Goal: Information Seeking & Learning: Learn about a topic

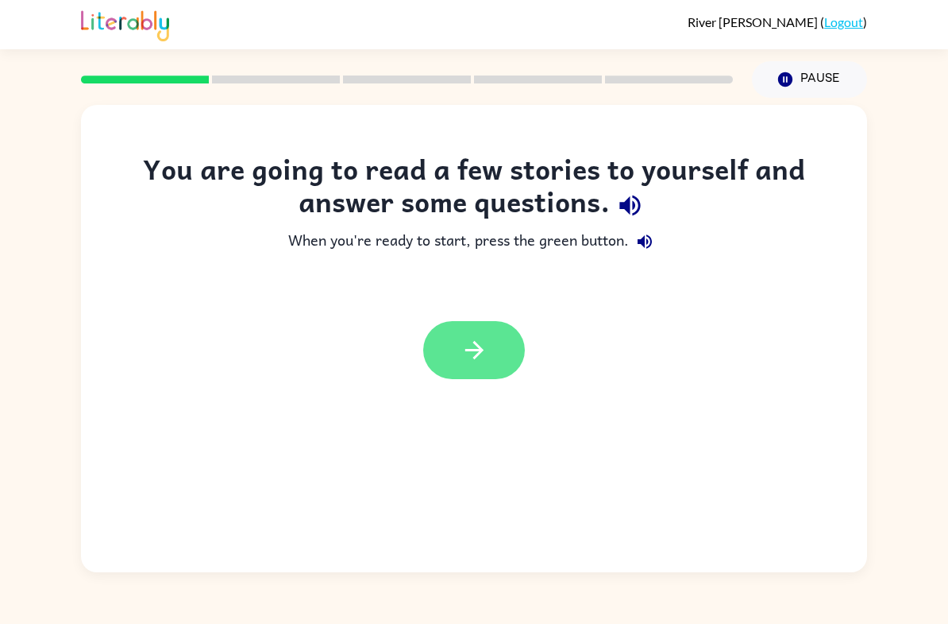
click at [474, 324] on button "button" at bounding box center [474, 350] width 102 height 58
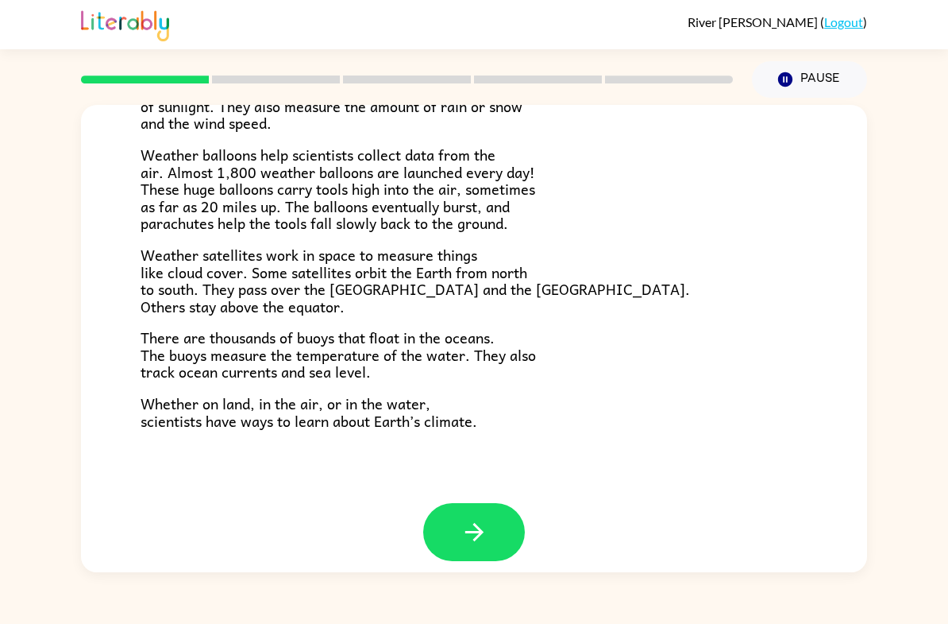
scroll to position [416, 0]
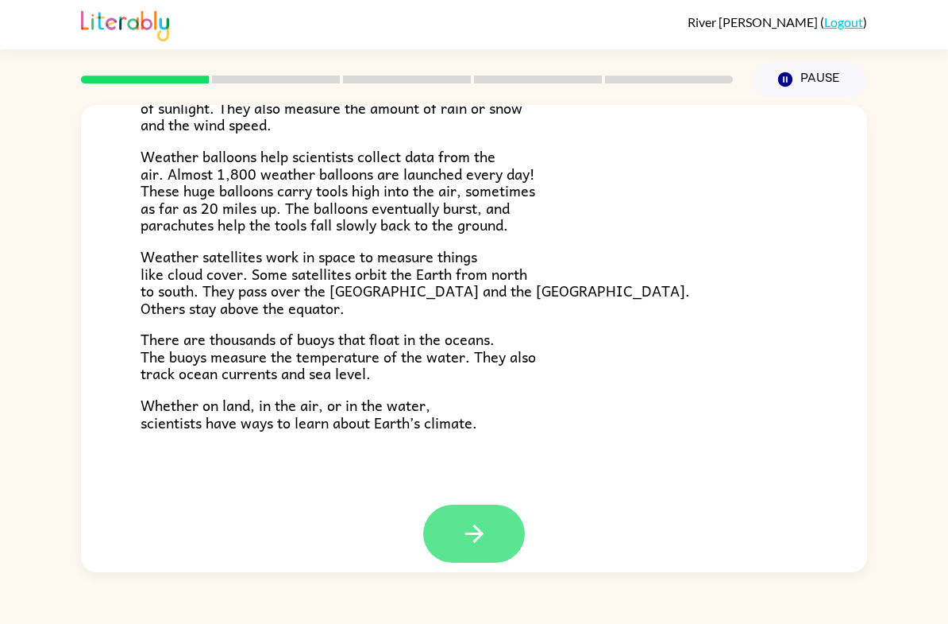
click at [465, 519] on icon "button" at bounding box center [475, 533] width 28 height 28
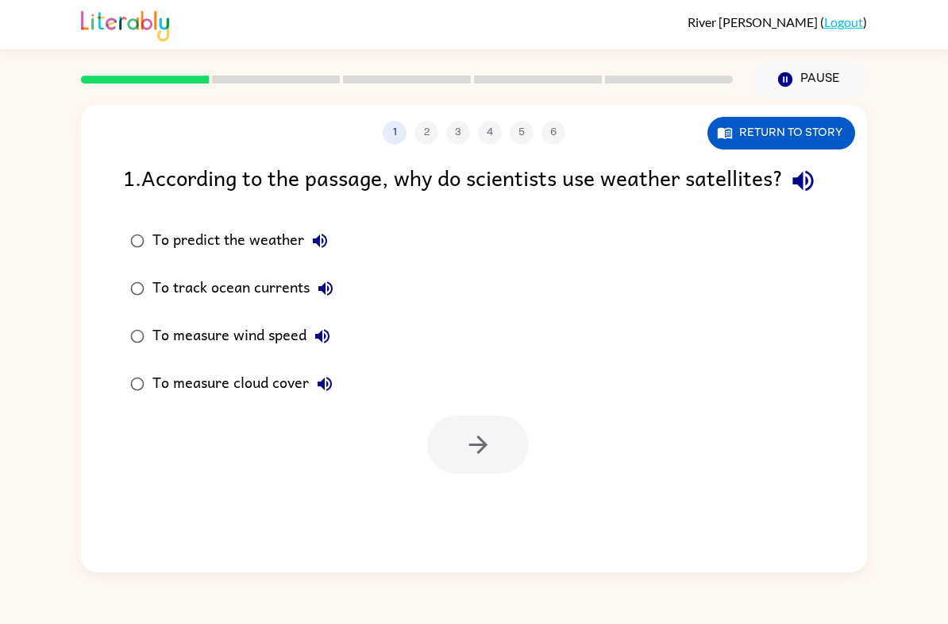
click at [134, 254] on label "To predict the weather" at bounding box center [231, 241] width 235 height 48
click at [492, 473] on button "button" at bounding box center [478, 444] width 102 height 58
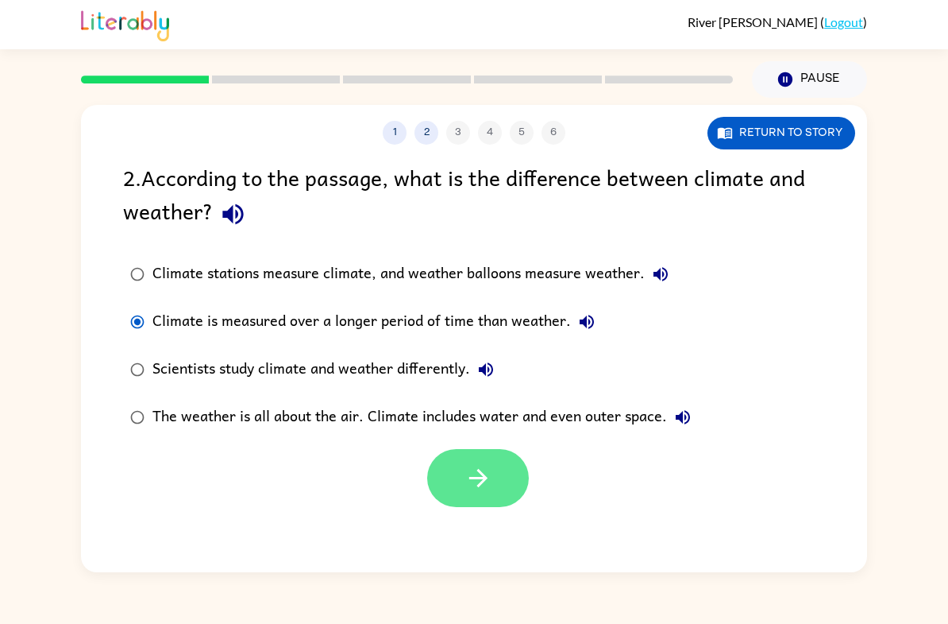
click at [451, 460] on button "button" at bounding box center [478, 478] width 102 height 58
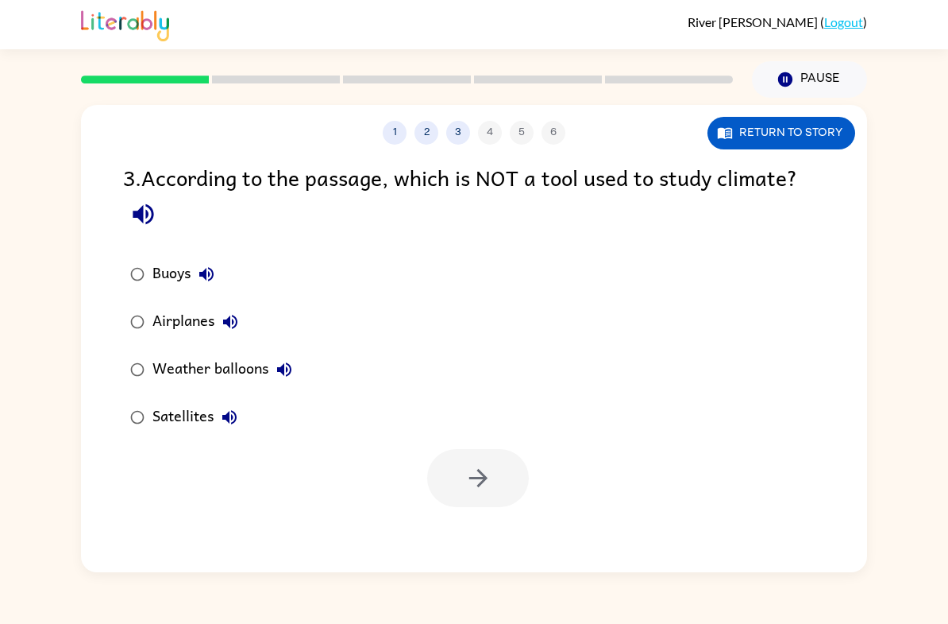
click at [180, 324] on div "Airplanes" at bounding box center [200, 322] width 94 height 32
click at [492, 489] on button "button" at bounding box center [478, 478] width 102 height 58
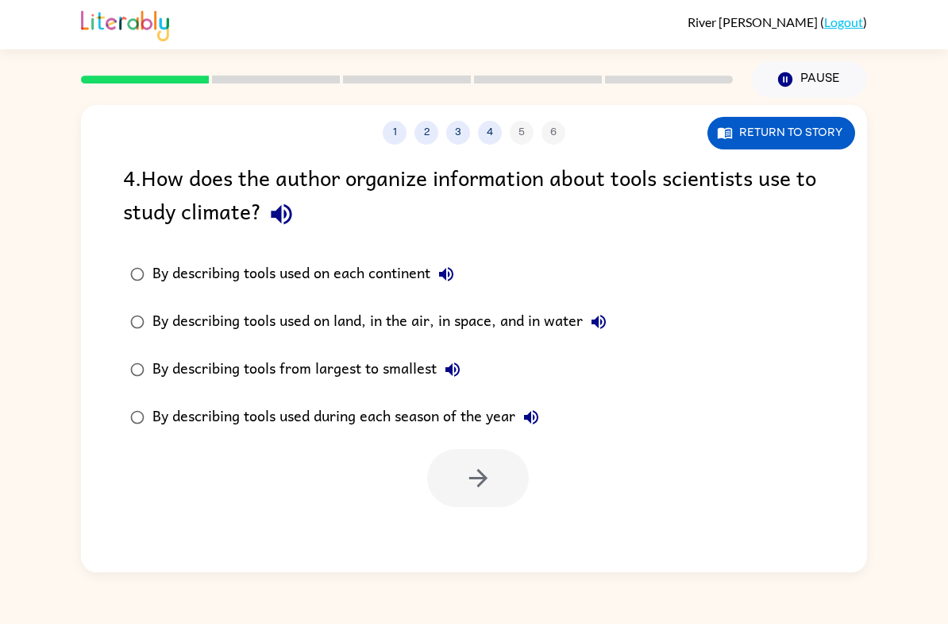
click at [515, 322] on div "By describing tools used on land, in the air, in space, and in water" at bounding box center [384, 322] width 462 height 32
click at [481, 476] on icon "button" at bounding box center [479, 478] width 28 height 28
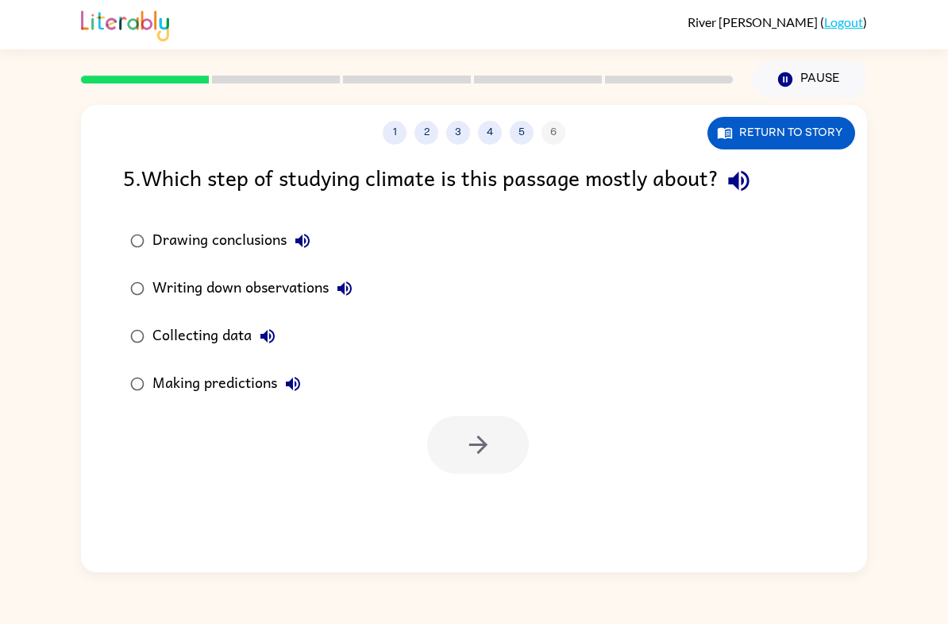
click at [230, 330] on div "Collecting data" at bounding box center [218, 336] width 131 height 32
click at [488, 455] on icon "button" at bounding box center [479, 445] width 28 height 28
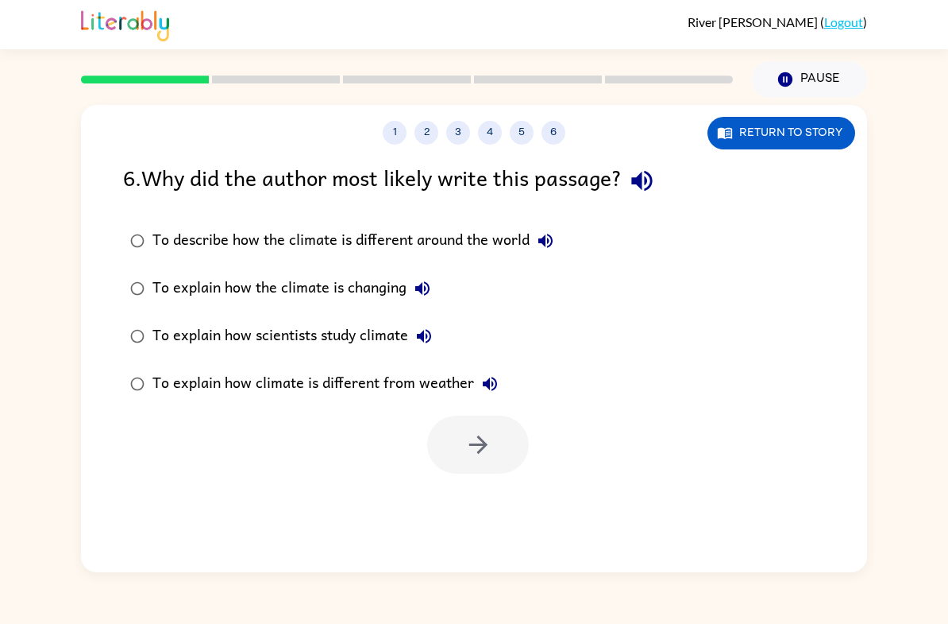
click at [288, 331] on div "To explain how scientists study climate" at bounding box center [297, 336] width 288 height 32
click at [484, 445] on icon "button" at bounding box center [478, 444] width 18 height 18
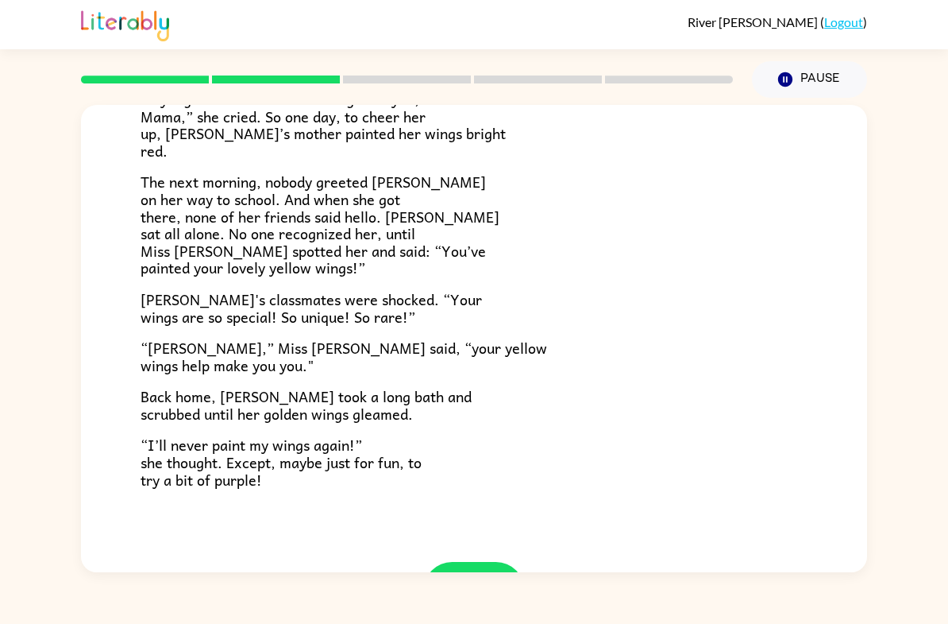
scroll to position [378, 0]
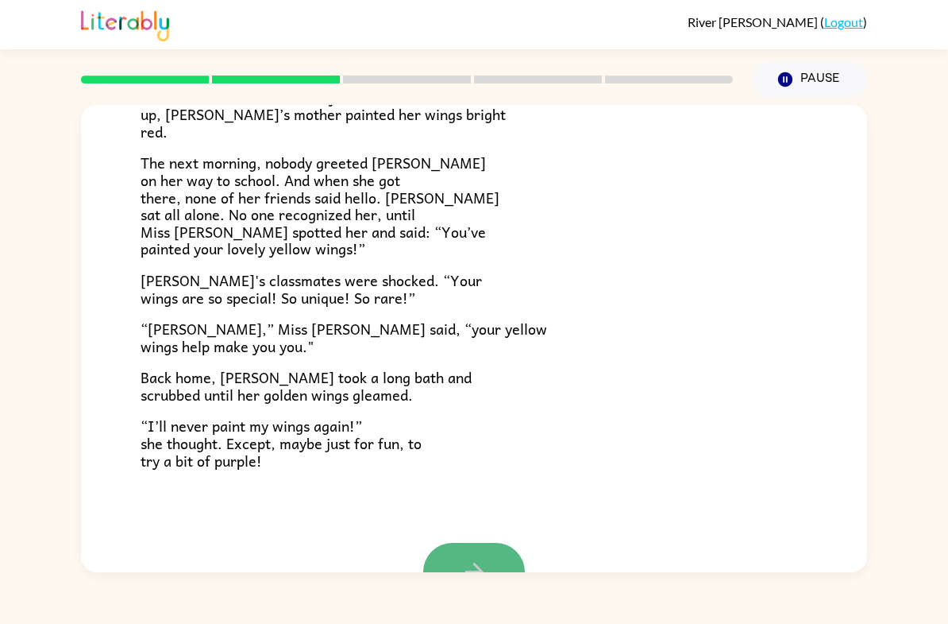
click at [486, 558] on icon "button" at bounding box center [475, 572] width 28 height 28
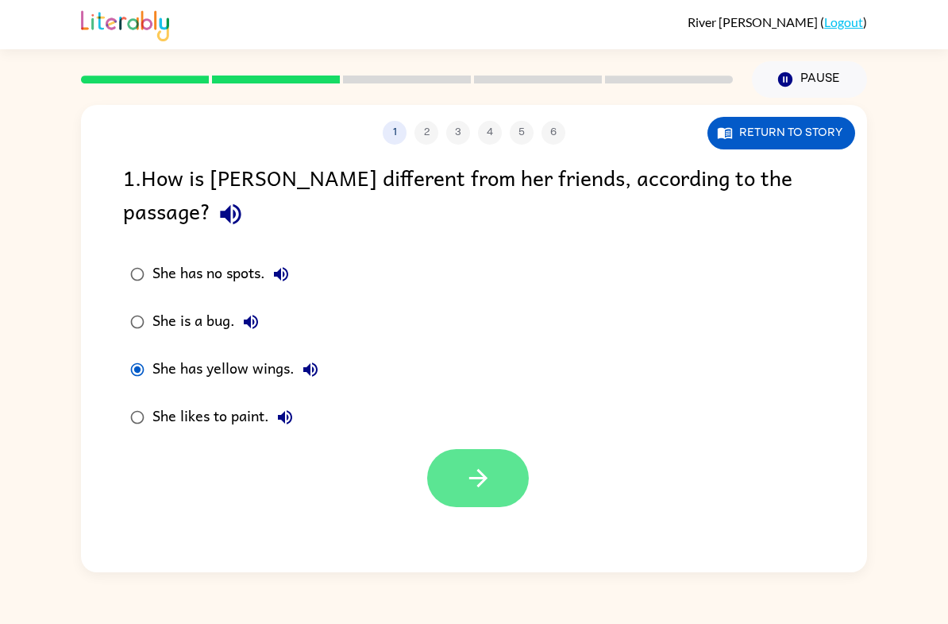
click at [485, 469] on icon "button" at bounding box center [478, 478] width 18 height 18
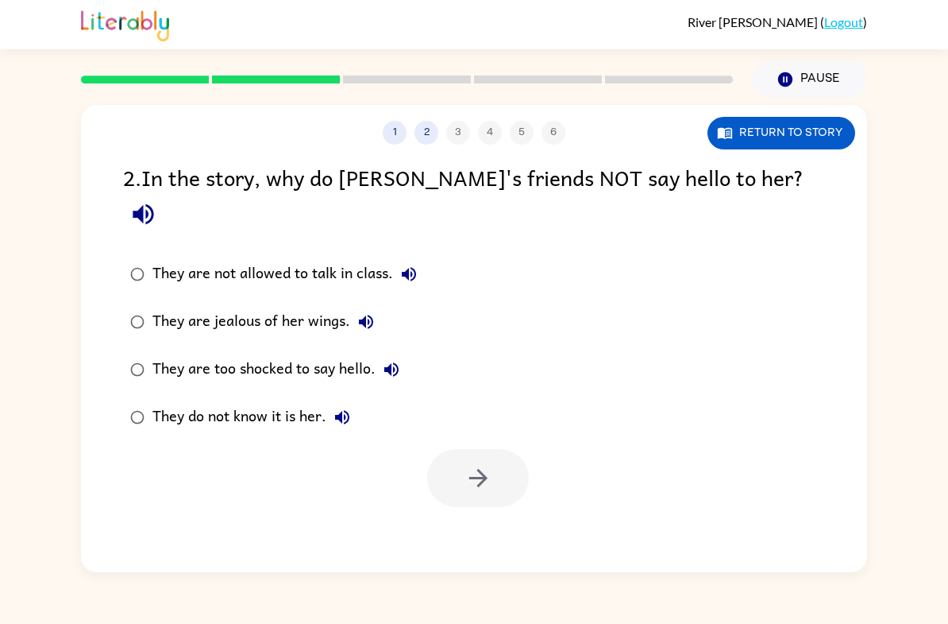
click at [321, 353] on div "They are too shocked to say hello." at bounding box center [280, 369] width 255 height 32
click at [488, 464] on icon "button" at bounding box center [479, 478] width 28 height 28
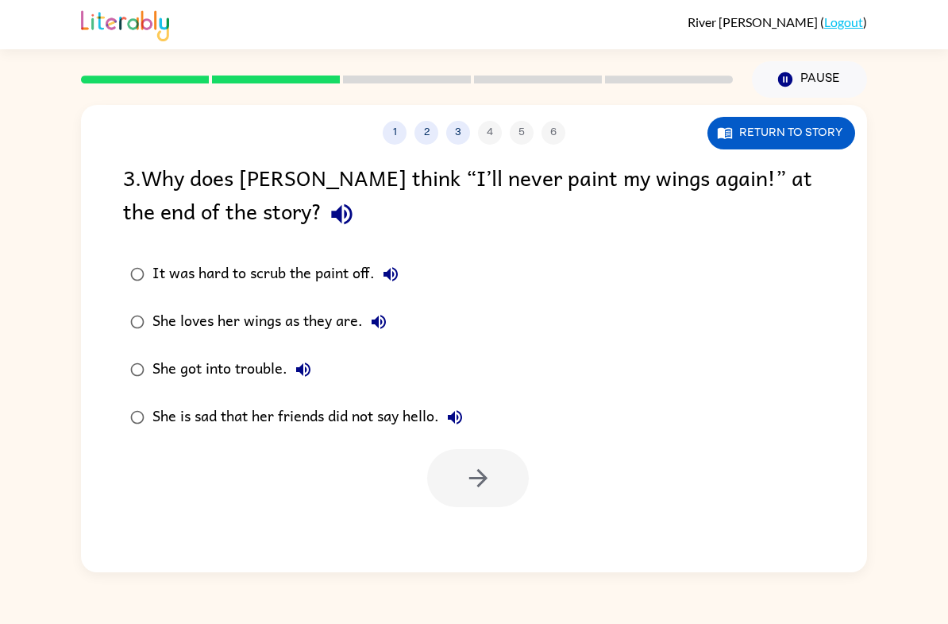
click at [341, 325] on div "She loves her wings as they are." at bounding box center [274, 322] width 242 height 32
click at [478, 470] on icon "button" at bounding box center [479, 478] width 28 height 28
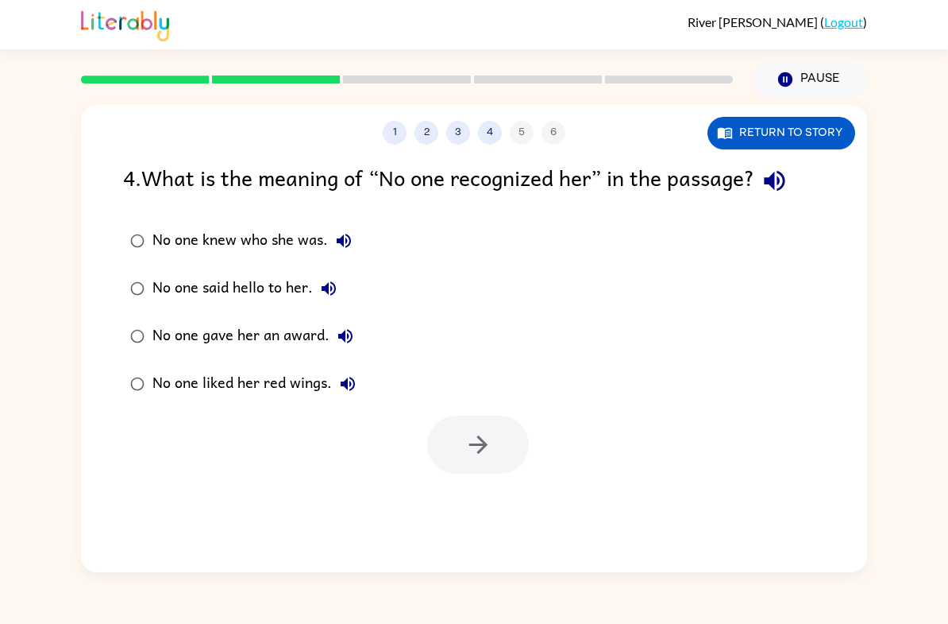
click at [266, 241] on div "No one knew who she was." at bounding box center [256, 241] width 207 height 32
click at [466, 431] on button "button" at bounding box center [478, 444] width 102 height 58
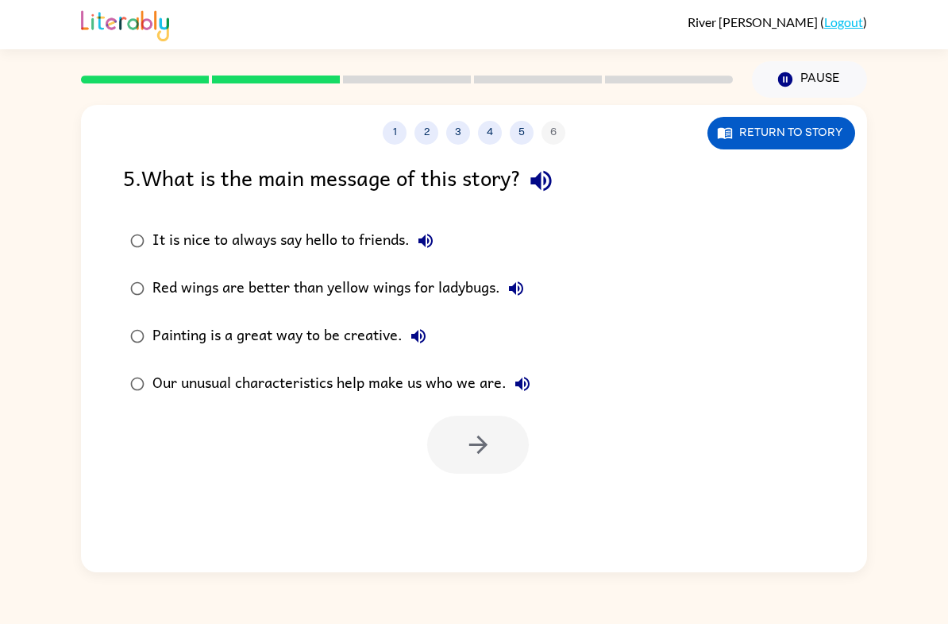
click at [412, 380] on div "Our unusual characteristics help make us who we are." at bounding box center [346, 384] width 386 height 32
click at [482, 450] on icon "button" at bounding box center [478, 444] width 18 height 18
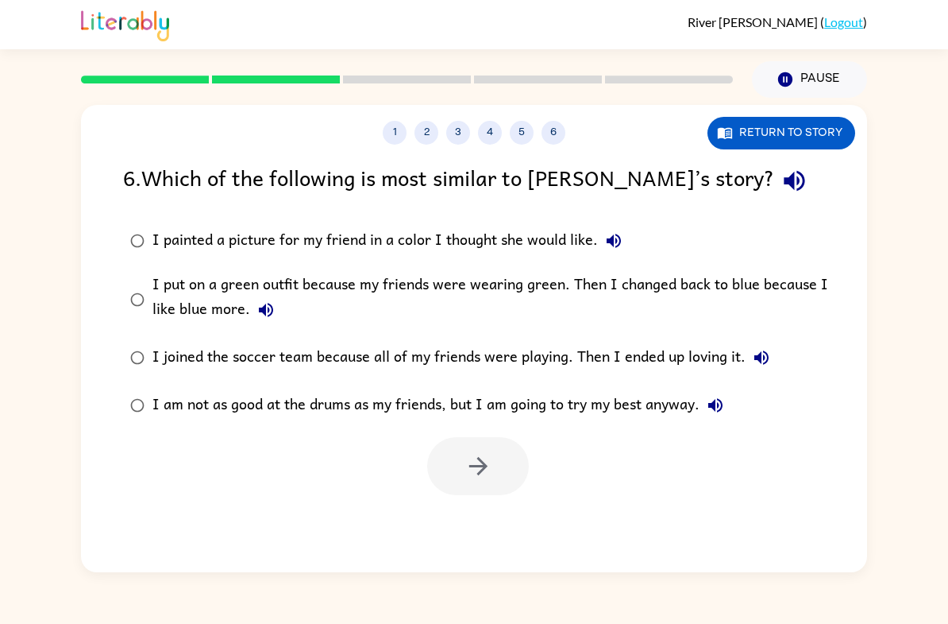
click at [511, 296] on div "I put on a green outfit because my friends were wearing green. Then I changed b…" at bounding box center [500, 298] width 694 height 53
click at [477, 295] on div "I put on a green outfit because my friends were wearing green. Then I changed b…" at bounding box center [500, 298] width 694 height 53
click at [486, 474] on icon "button" at bounding box center [479, 466] width 28 height 28
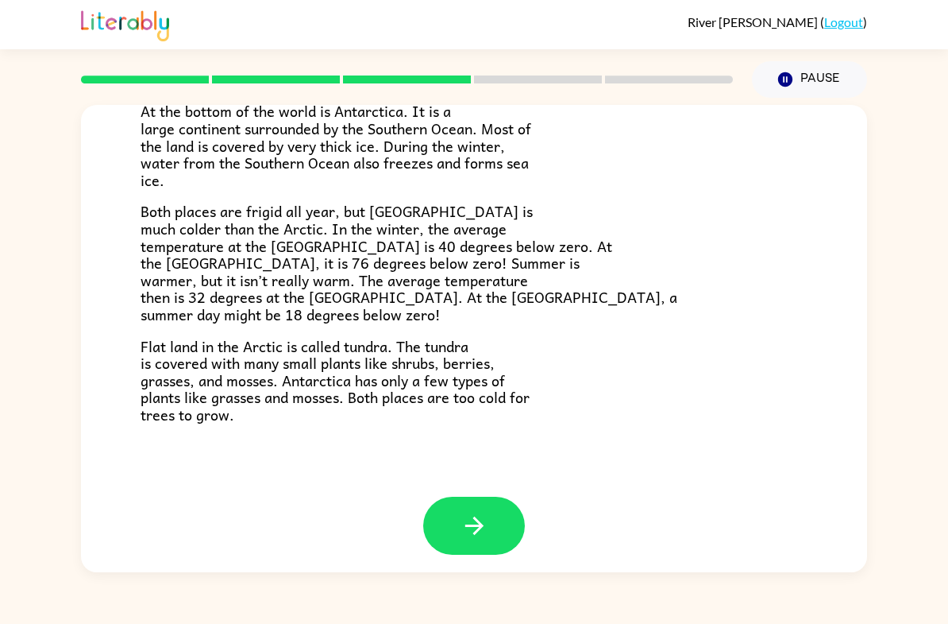
scroll to position [309, 0]
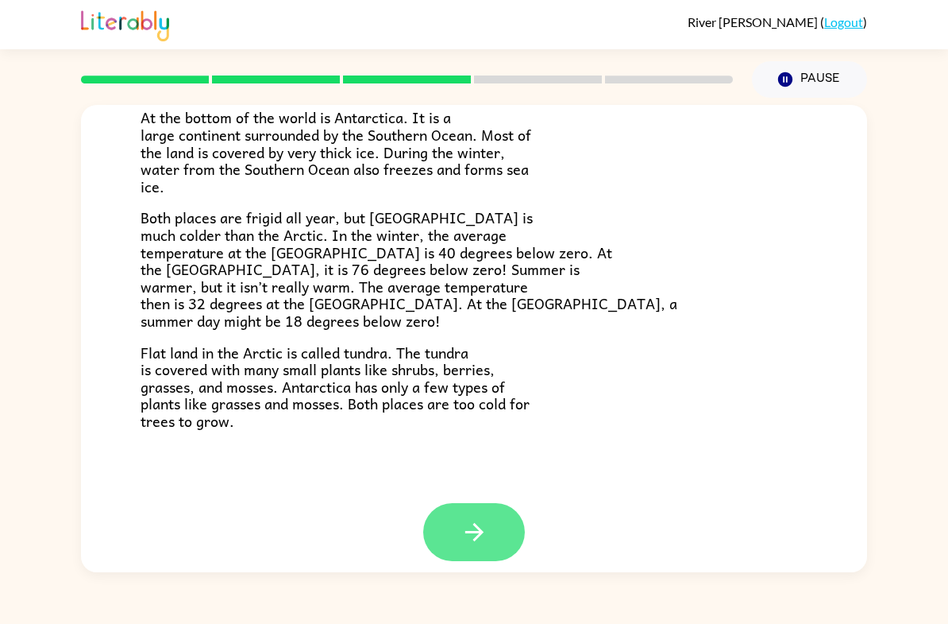
click at [473, 523] on icon "button" at bounding box center [475, 532] width 28 height 28
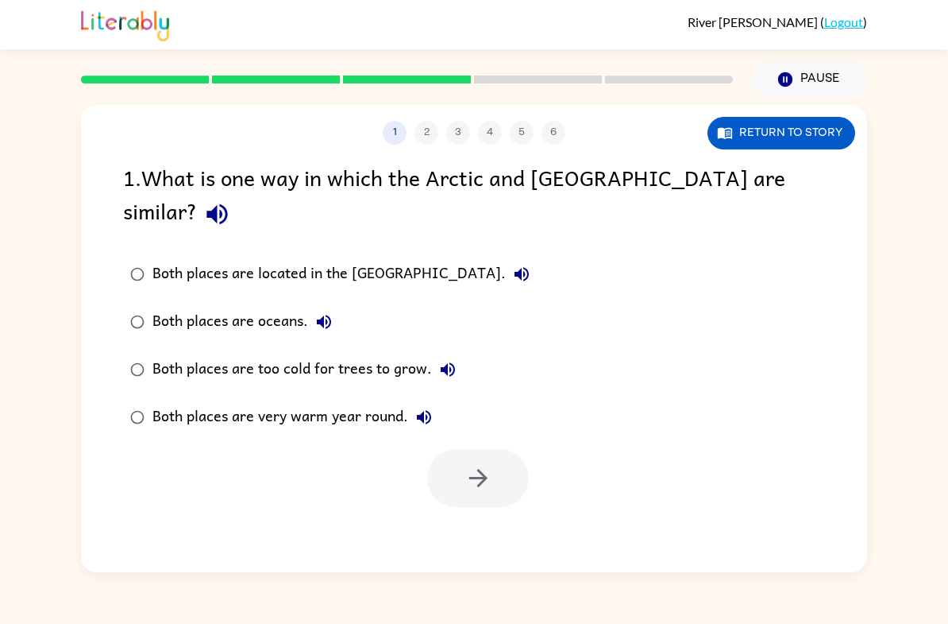
scroll to position [0, 0]
click at [385, 353] on div "Both places are too cold for trees to grow." at bounding box center [308, 369] width 311 height 32
click at [489, 460] on button "button" at bounding box center [478, 478] width 102 height 58
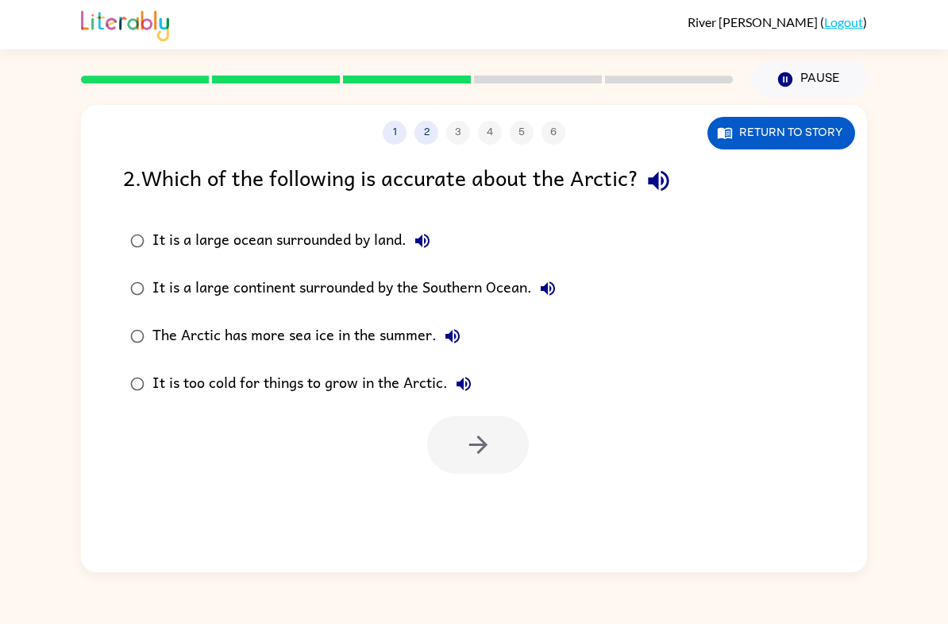
click at [375, 386] on div "It is too cold for things to grow in the Arctic." at bounding box center [316, 384] width 327 height 32
click at [492, 445] on icon "button" at bounding box center [479, 445] width 28 height 28
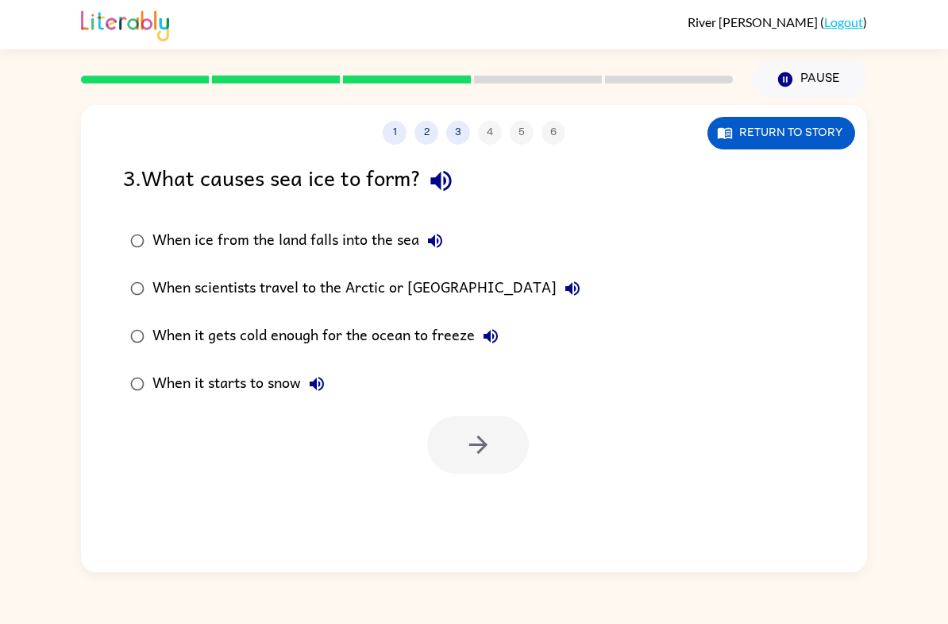
click at [417, 337] on div "When it gets cold enough for the ocean to freeze" at bounding box center [330, 336] width 354 height 32
click at [501, 461] on button "button" at bounding box center [478, 444] width 102 height 58
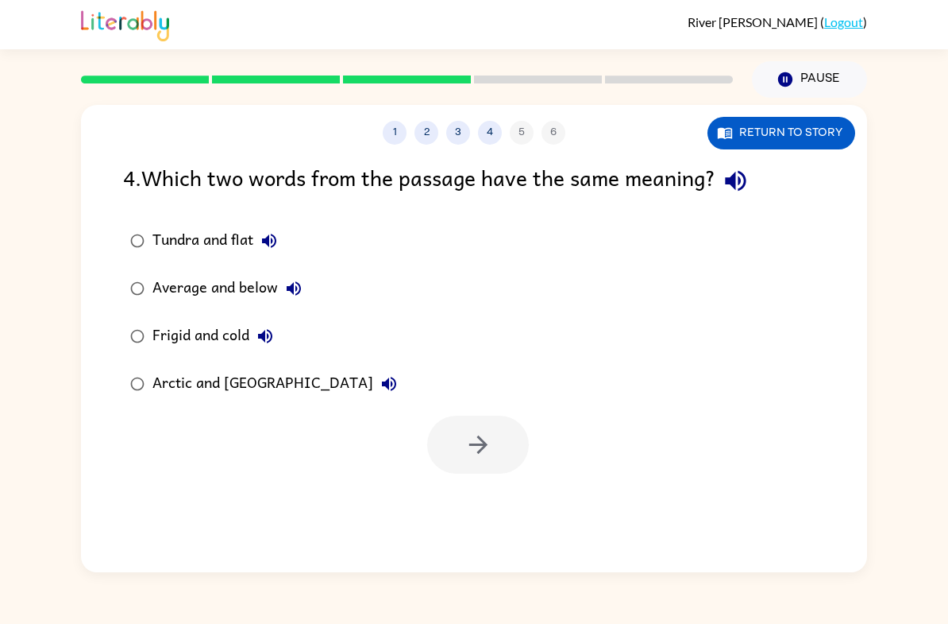
click at [224, 330] on div "Frigid and cold" at bounding box center [217, 336] width 129 height 32
click at [505, 465] on button "button" at bounding box center [478, 444] width 102 height 58
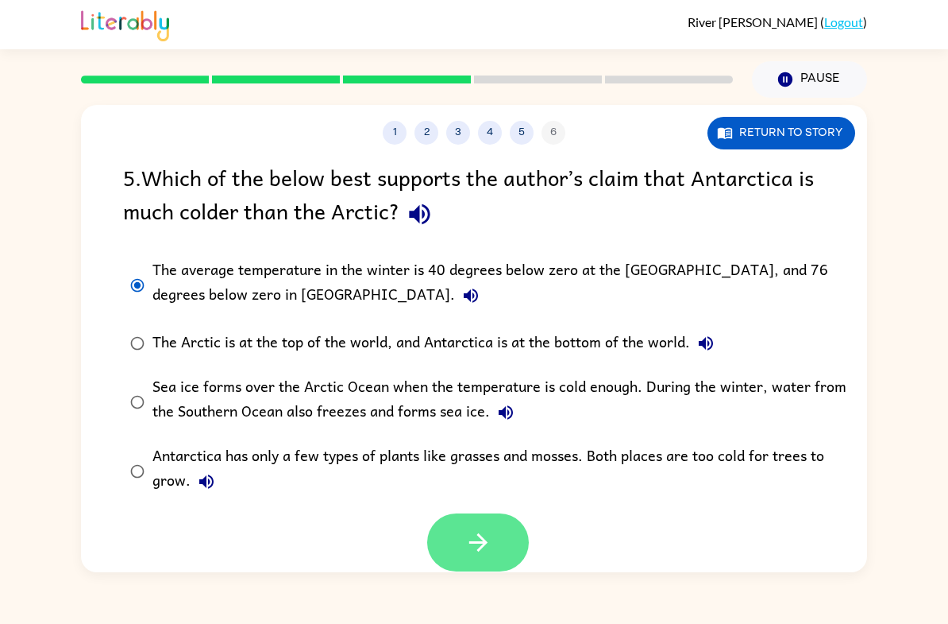
click at [462, 522] on button "button" at bounding box center [478, 542] width 102 height 58
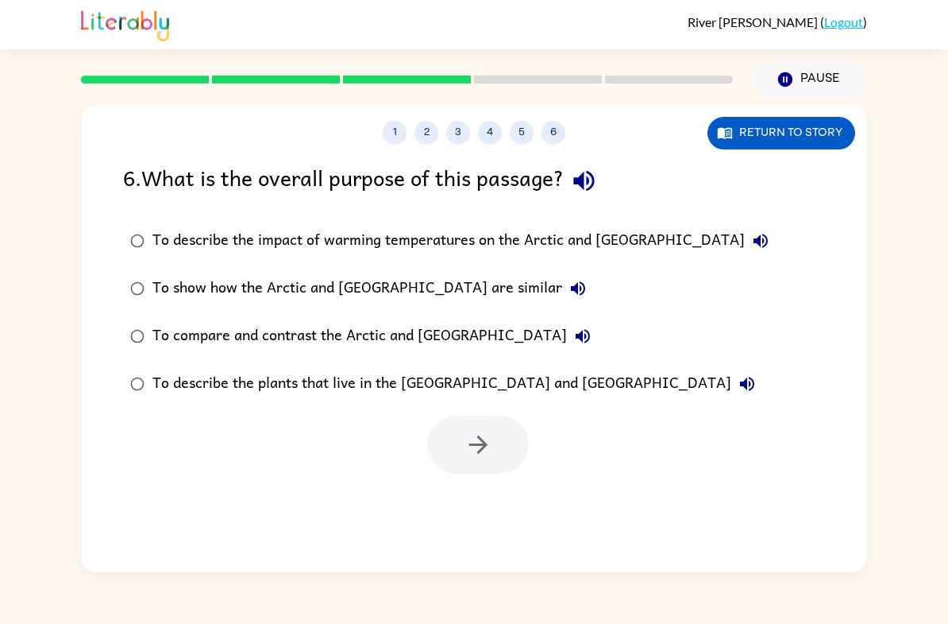
click at [158, 337] on div "To compare and contrast the Arctic and [GEOGRAPHIC_DATA]" at bounding box center [376, 336] width 446 height 32
click at [476, 437] on icon "button" at bounding box center [479, 445] width 28 height 28
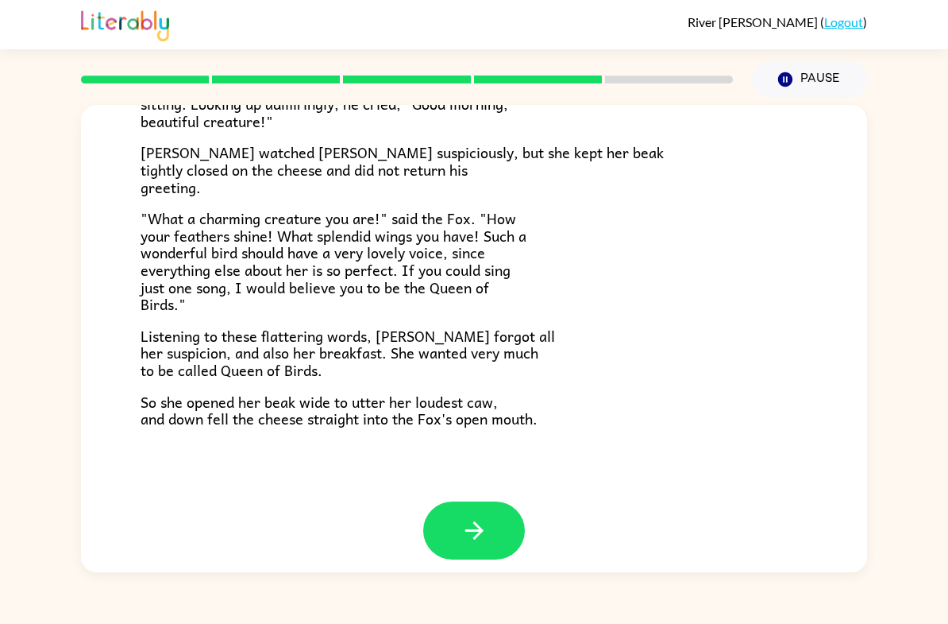
scroll to position [288, 0]
click at [465, 536] on button "button" at bounding box center [474, 531] width 102 height 58
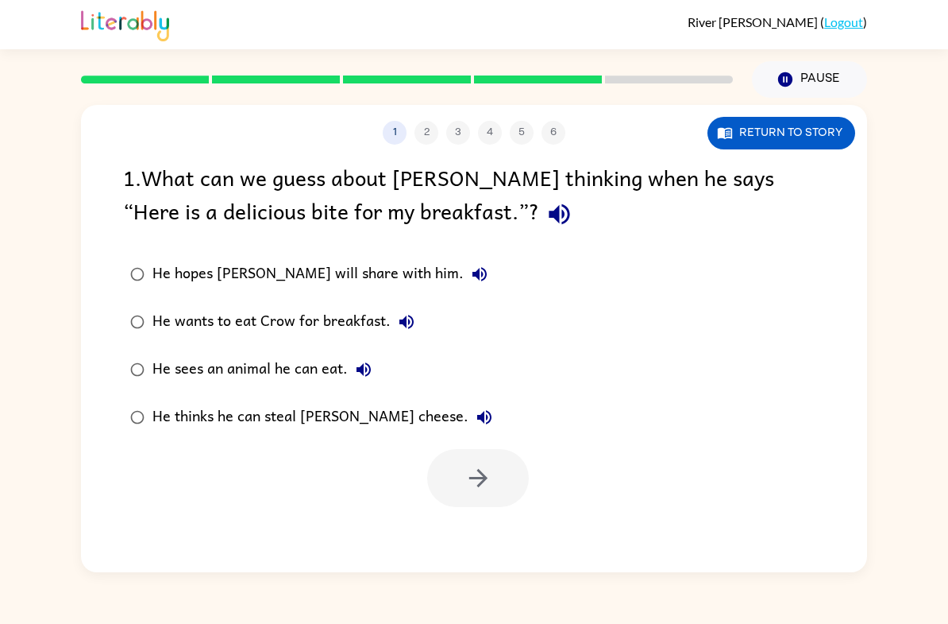
click at [153, 310] on div "He wants to eat Crow for breakfast." at bounding box center [288, 322] width 270 height 32
click at [488, 496] on button "button" at bounding box center [478, 478] width 102 height 58
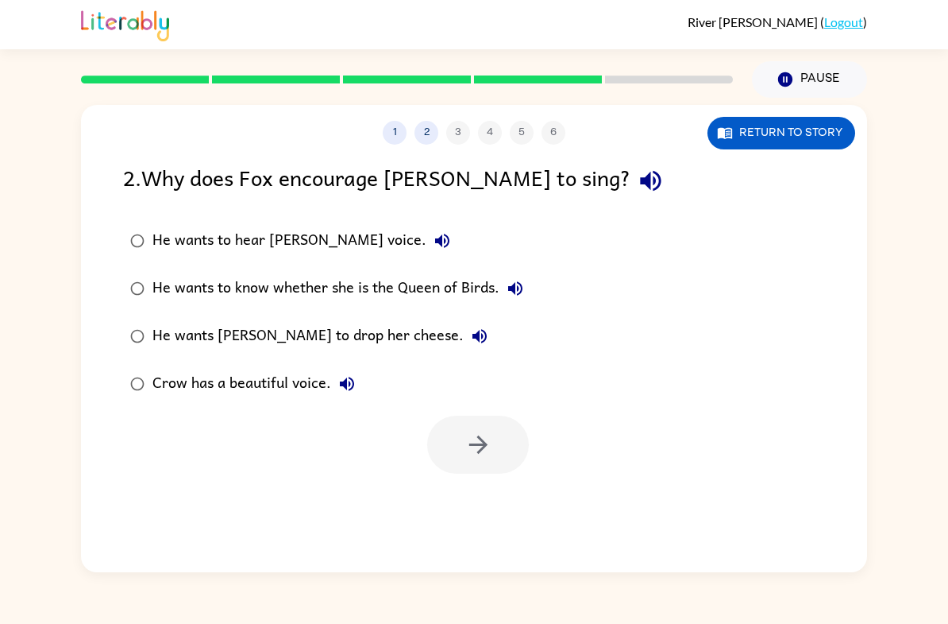
click at [314, 339] on div "He wants [PERSON_NAME] to drop her cheese." at bounding box center [324, 336] width 343 height 32
click at [488, 453] on icon "button" at bounding box center [479, 445] width 28 height 28
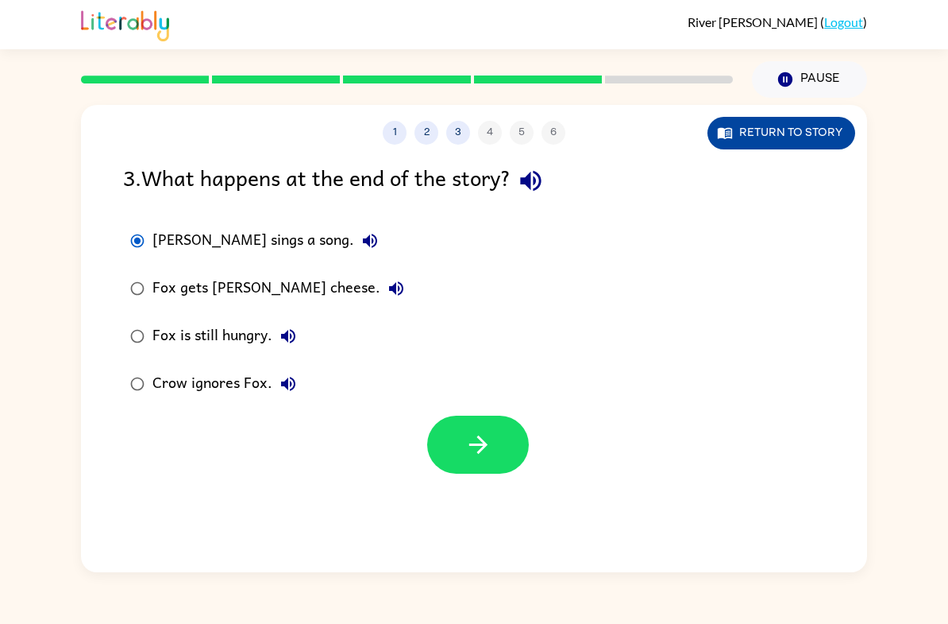
click at [761, 137] on button "Return to story" at bounding box center [782, 133] width 148 height 33
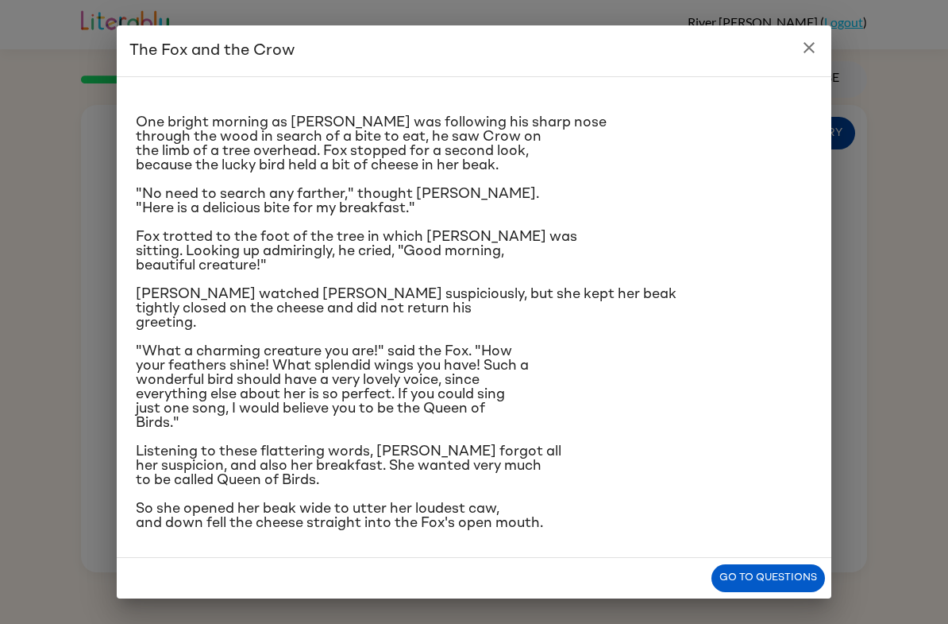
scroll to position [122, 0]
click at [795, 52] on button "close" at bounding box center [810, 48] width 32 height 32
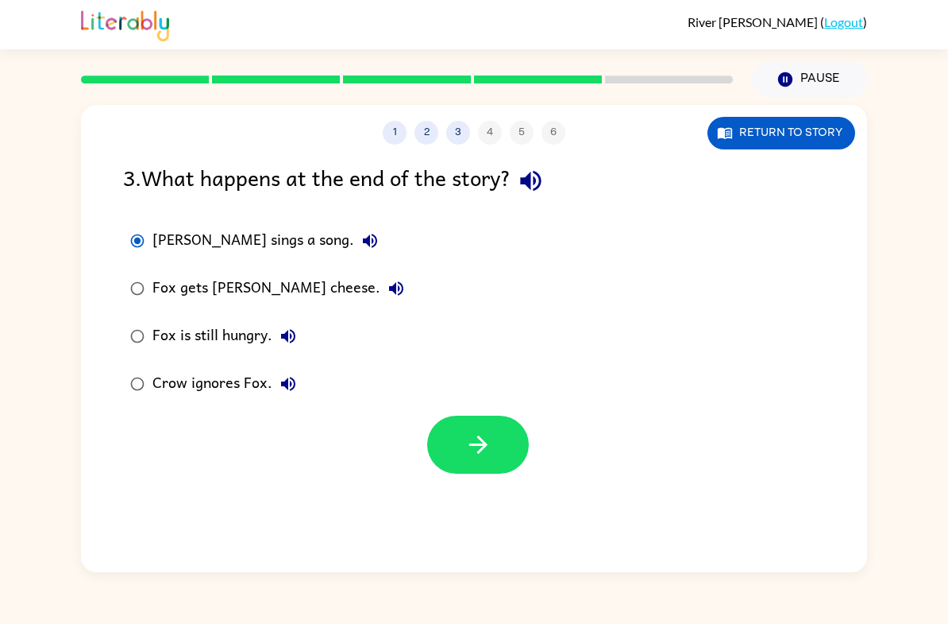
click at [237, 296] on div "Fox gets [PERSON_NAME] cheese." at bounding box center [283, 288] width 260 height 32
click at [455, 446] on button "button" at bounding box center [478, 444] width 102 height 58
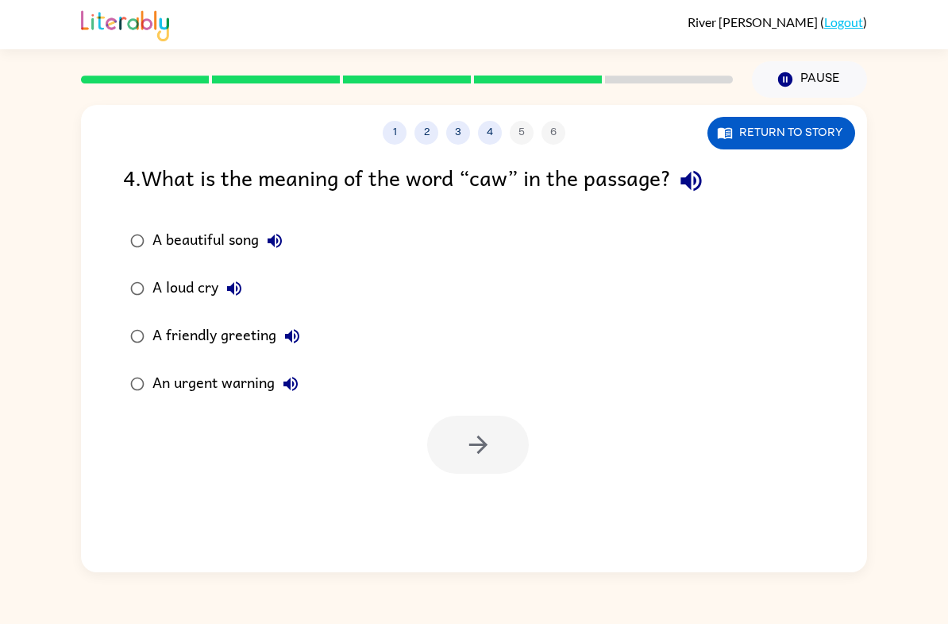
click at [184, 330] on div "A friendly greeting" at bounding box center [231, 336] width 156 height 32
click at [471, 447] on icon "button" at bounding box center [479, 445] width 28 height 28
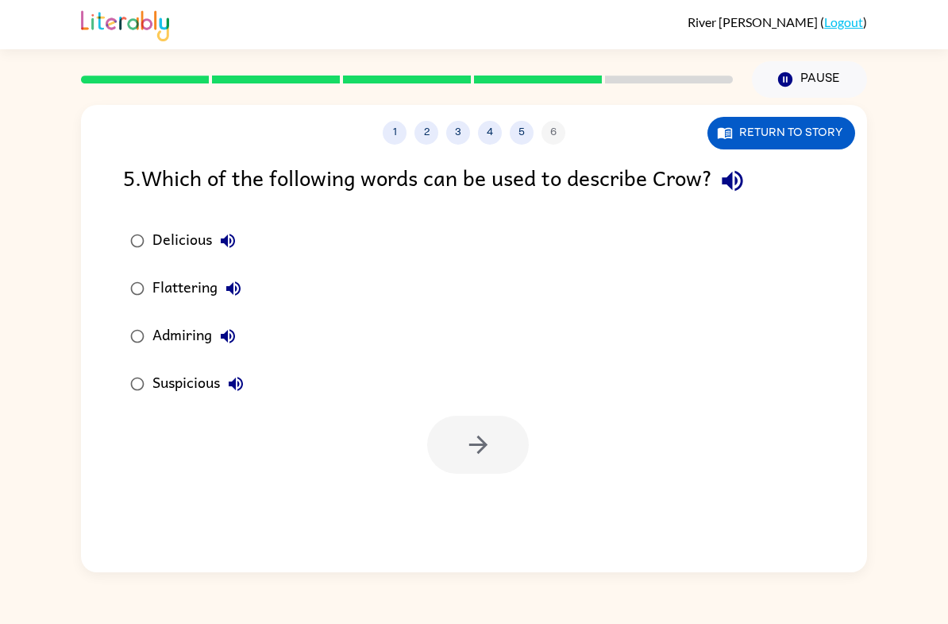
click at [185, 380] on div "Suspicious" at bounding box center [202, 384] width 99 height 32
click at [469, 464] on button "button" at bounding box center [478, 444] width 102 height 58
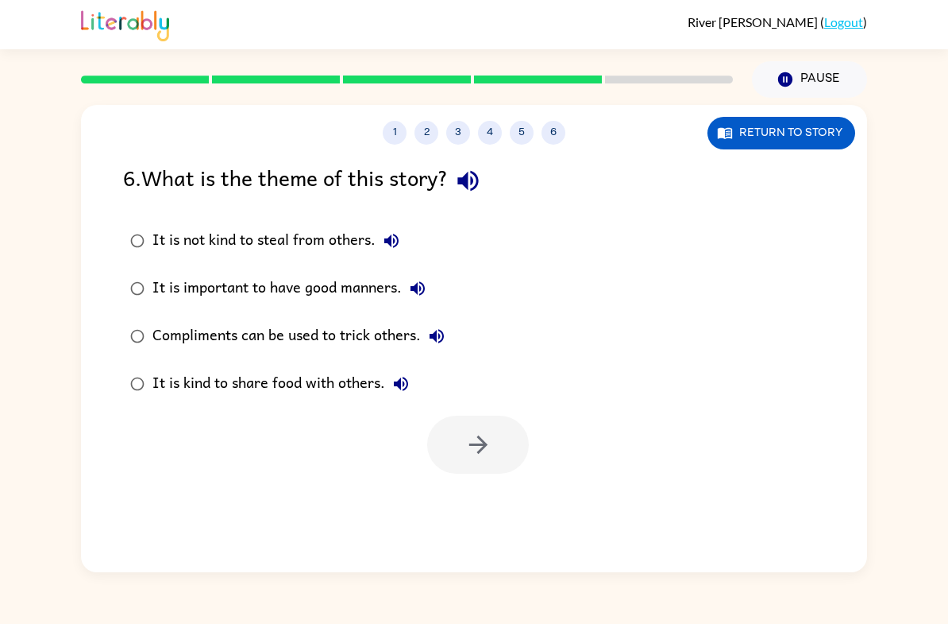
click at [287, 230] on div "It is not kind to steal from others." at bounding box center [280, 241] width 255 height 32
click at [494, 454] on button "button" at bounding box center [478, 444] width 102 height 58
